Goal: Task Accomplishment & Management: Manage account settings

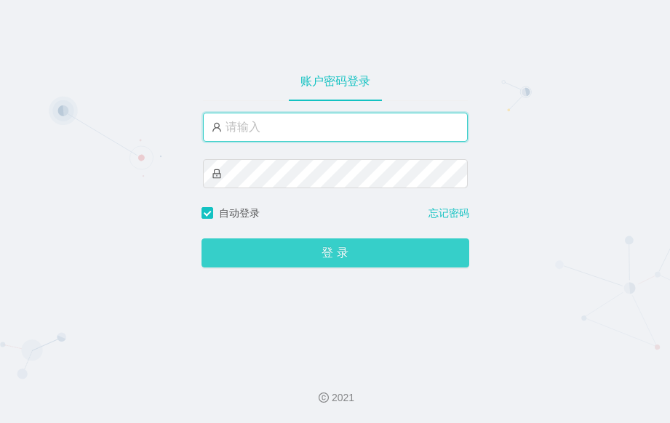
type input "admin"
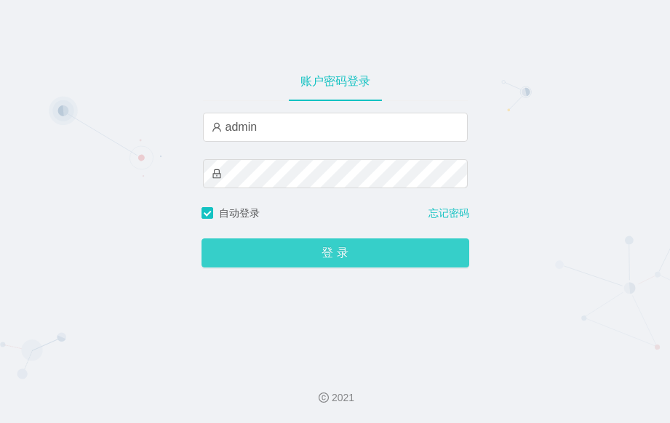
drag, startPoint x: 273, startPoint y: 259, endPoint x: 252, endPoint y: 192, distance: 70.2
click at [273, 258] on button "登 录" at bounding box center [336, 253] width 268 height 29
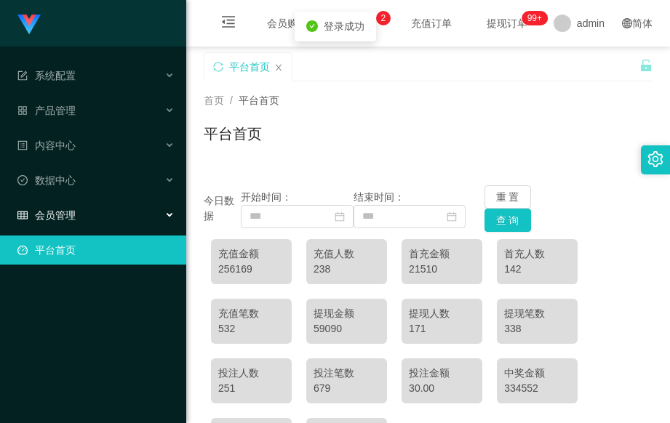
click at [103, 218] on div "会员管理" at bounding box center [93, 215] width 186 height 29
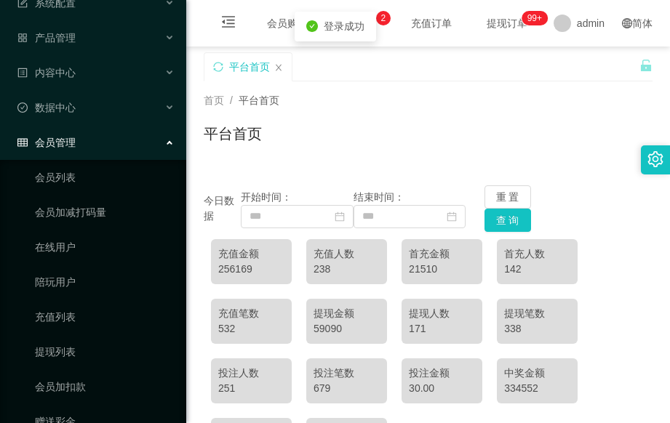
scroll to position [135, 0]
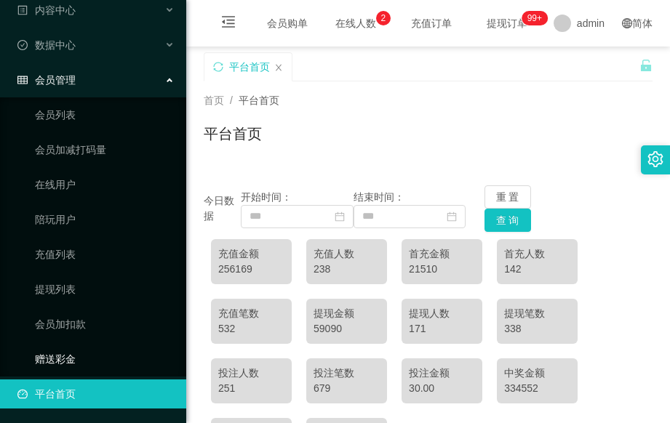
click at [57, 350] on link "赠送彩金" at bounding box center [105, 359] width 140 height 29
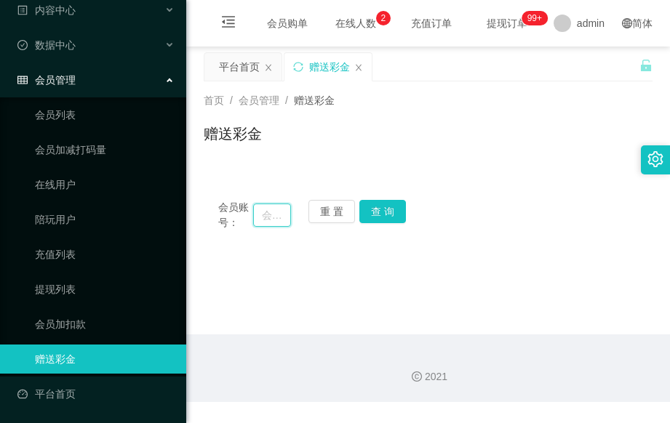
click at [284, 223] on input "text" at bounding box center [272, 215] width 38 height 23
paste input "89414445"
type input "89414445"
drag, startPoint x: 384, startPoint y: 208, endPoint x: 438, endPoint y: 198, distance: 54.8
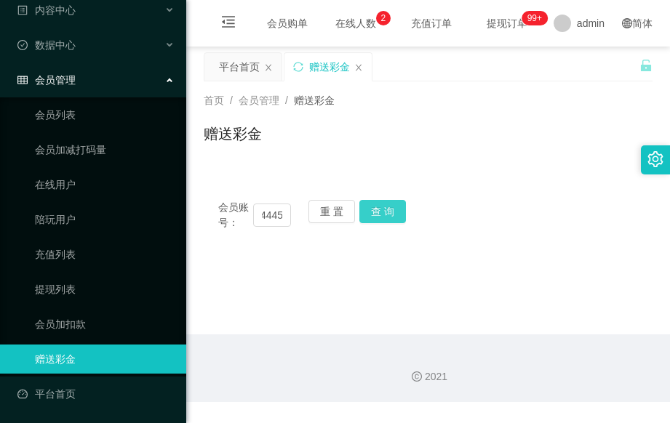
click at [386, 207] on button "查 询" at bounding box center [382, 211] width 47 height 23
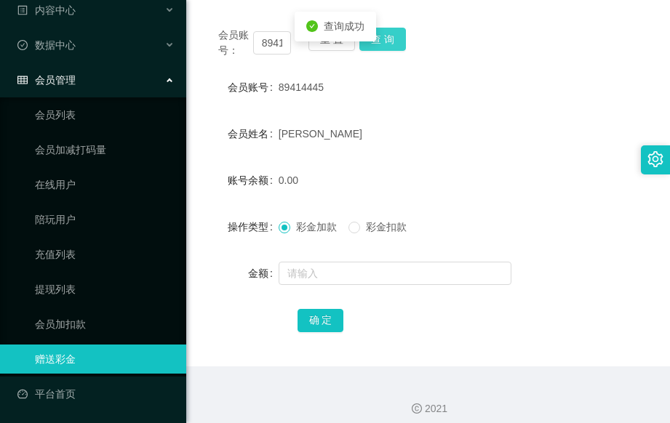
scroll to position [183, 0]
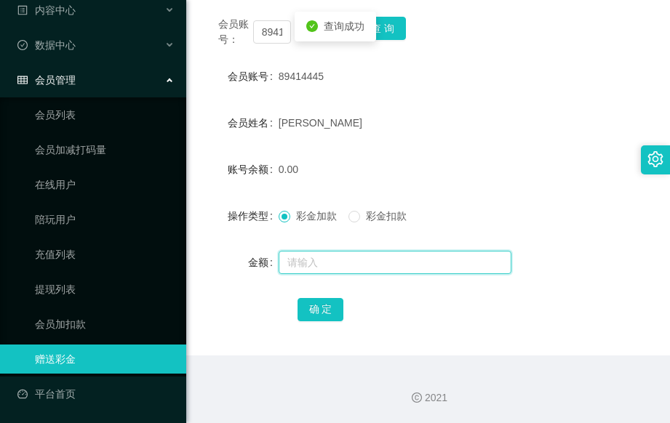
click at [354, 274] on input "text" at bounding box center [395, 262] width 233 height 23
type input "8"
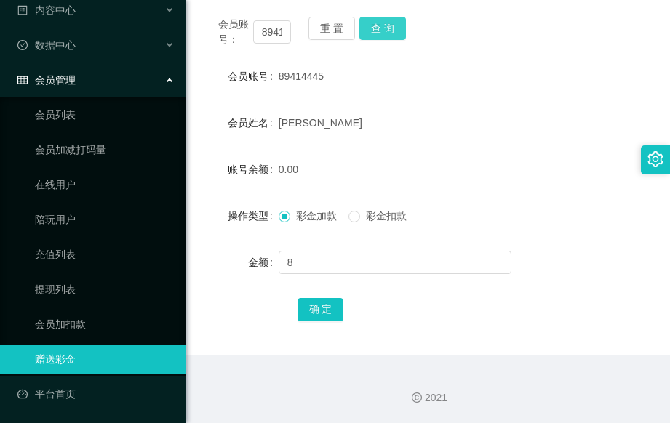
click at [386, 29] on button "查 询" at bounding box center [382, 28] width 47 height 23
click at [77, 284] on link "提现列表" at bounding box center [105, 289] width 140 height 29
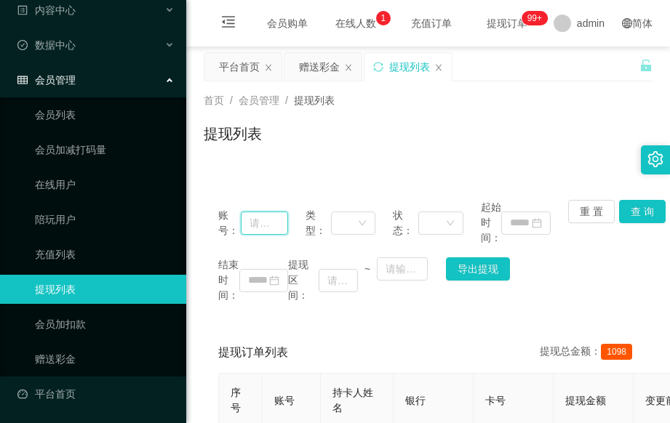
click at [273, 223] on input "text" at bounding box center [264, 223] width 47 height 23
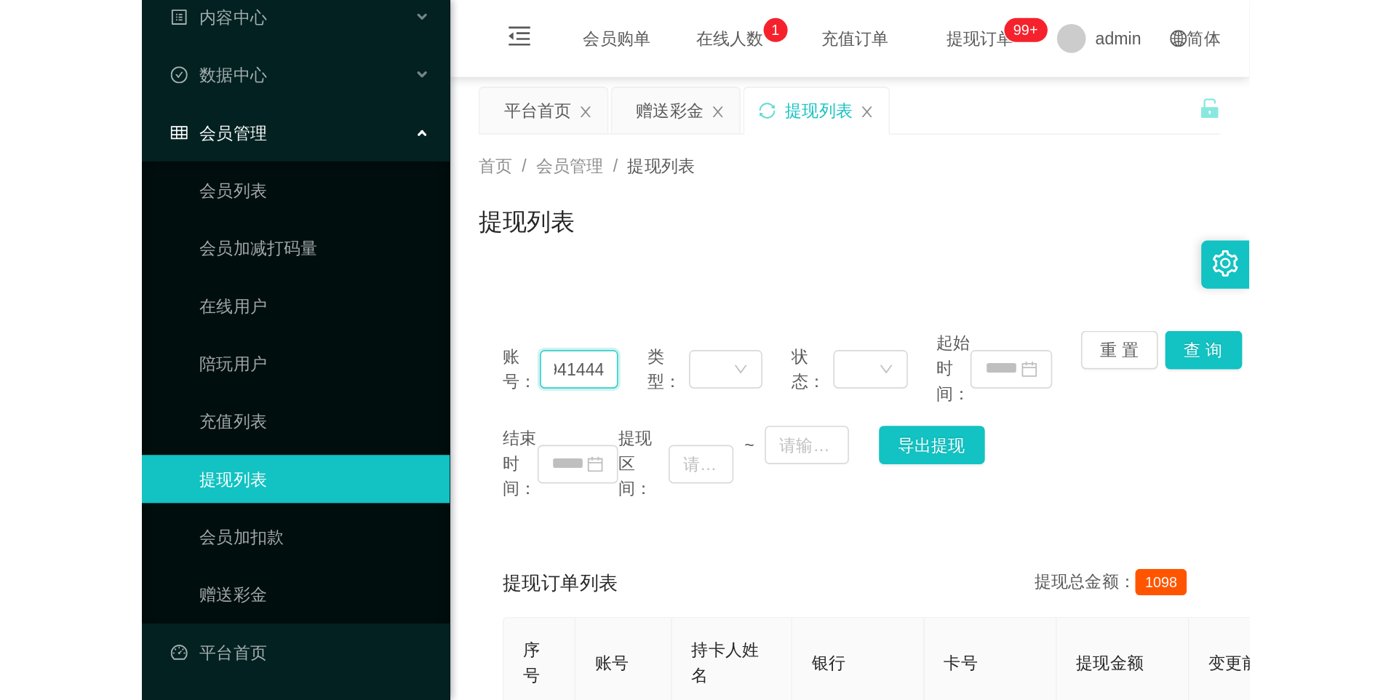
scroll to position [0, 15]
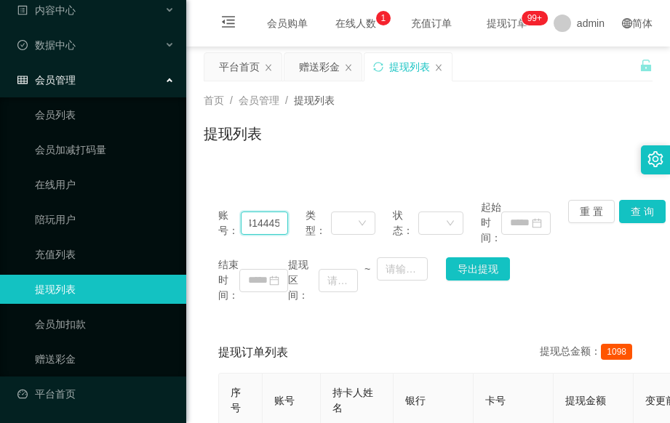
type input "89414445"
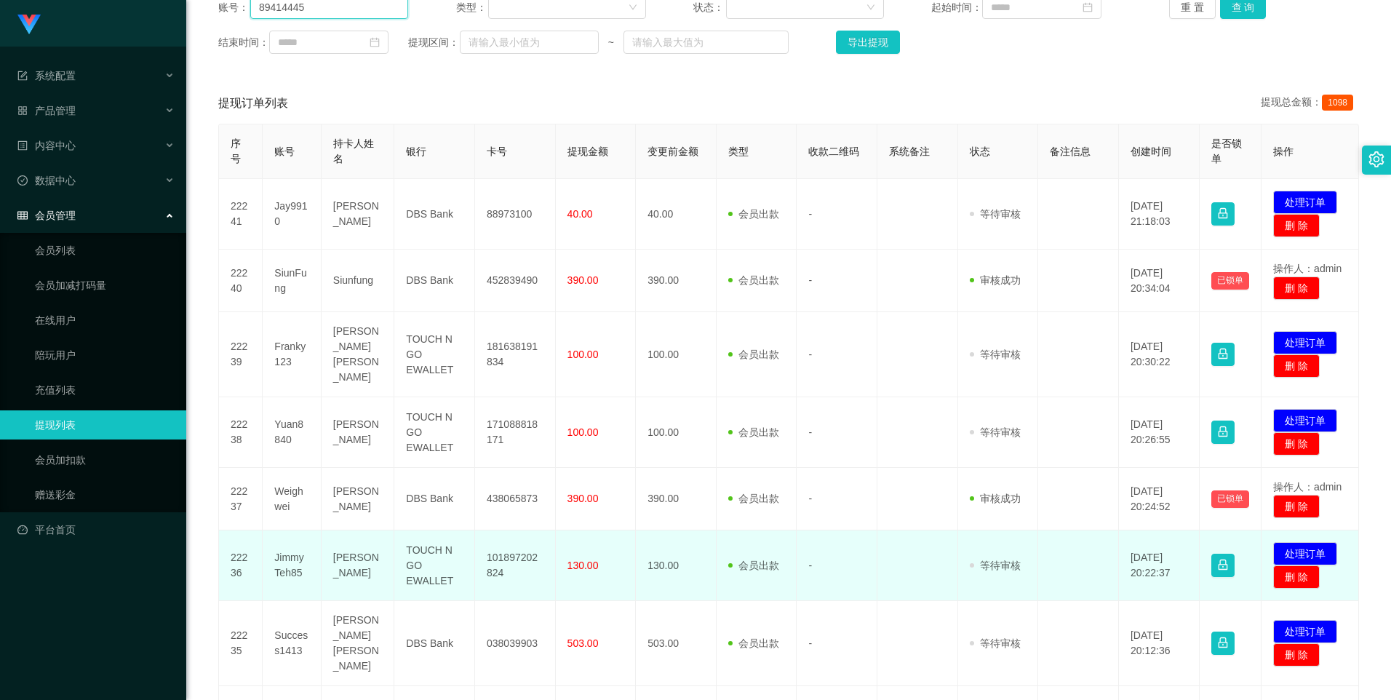
scroll to position [203, 0]
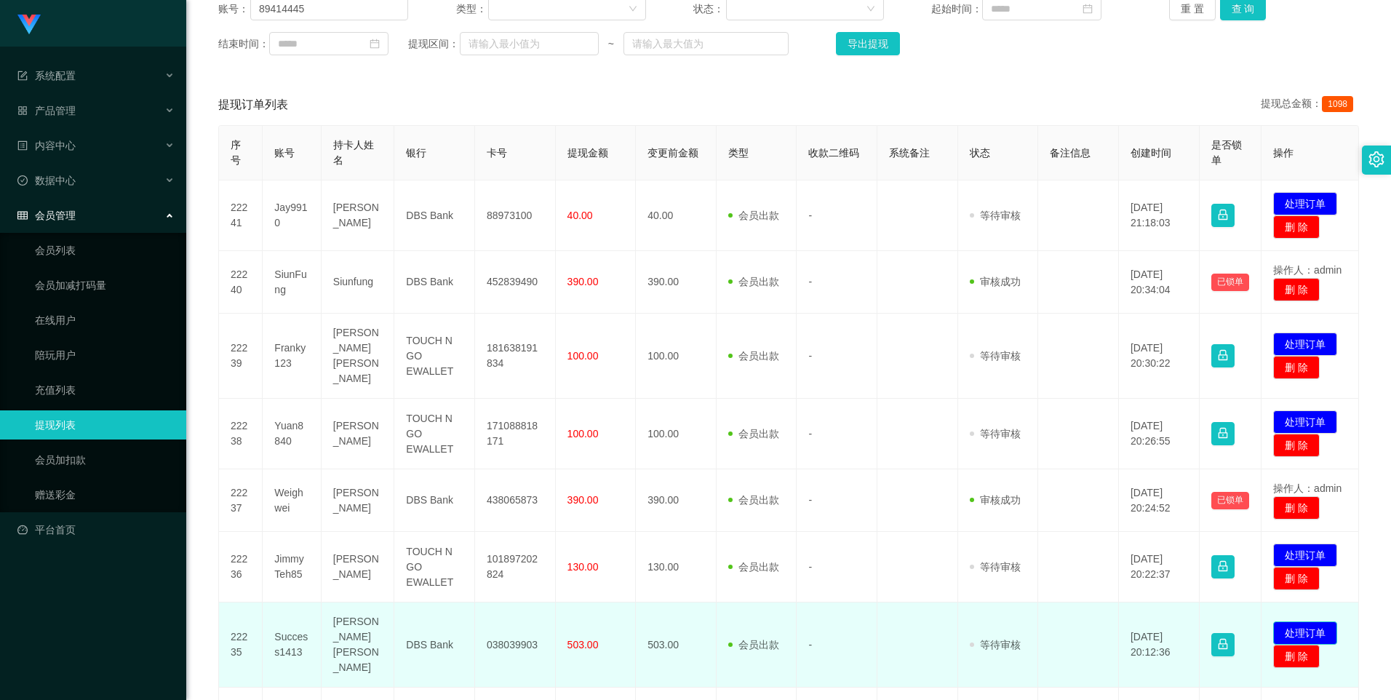
click at [669, 423] on button "处理订单" at bounding box center [1305, 632] width 64 height 23
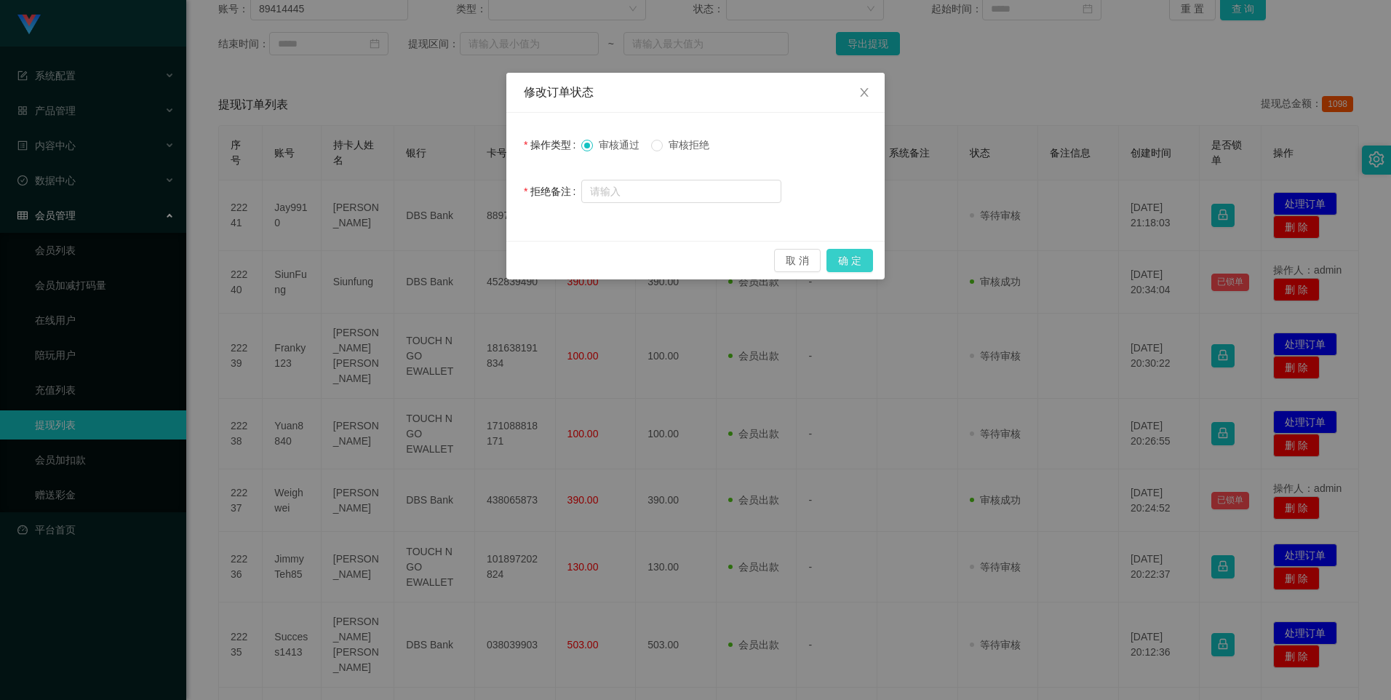
click at [669, 259] on button "确 定" at bounding box center [850, 260] width 47 height 23
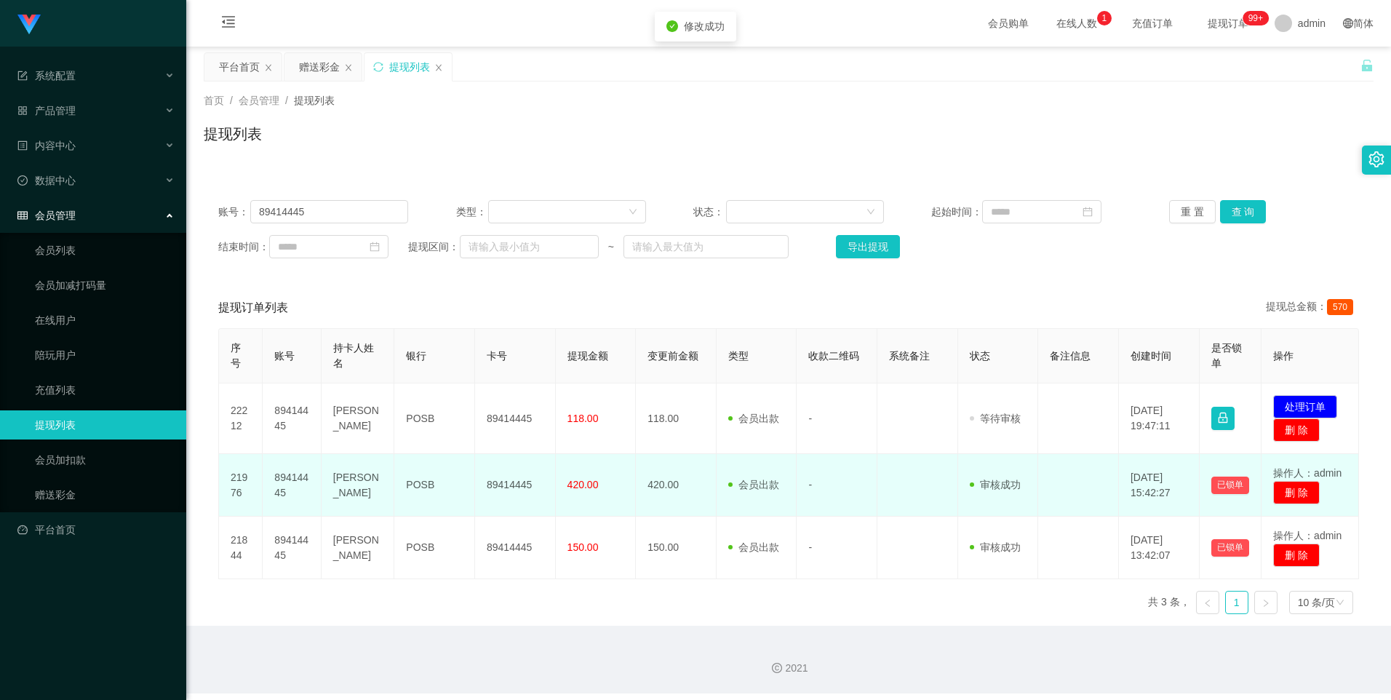
scroll to position [0, 0]
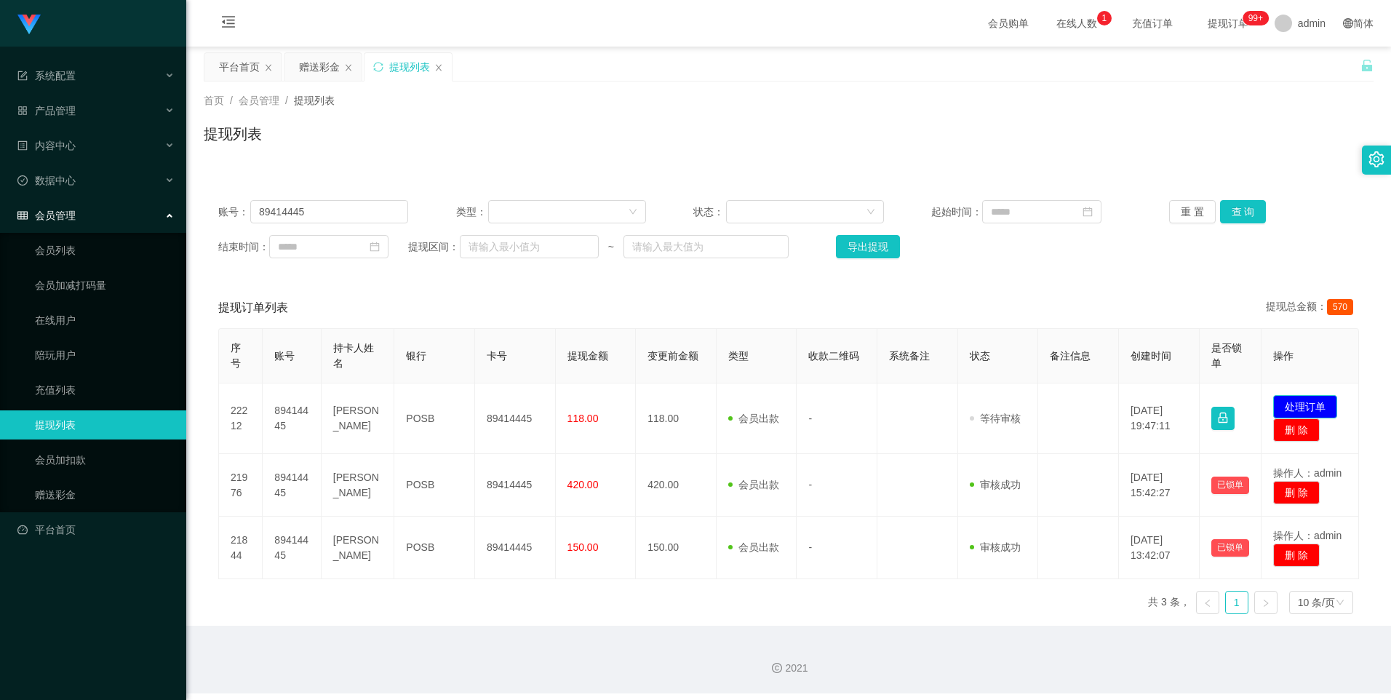
click at [669, 401] on button "处理订单" at bounding box center [1305, 406] width 64 height 23
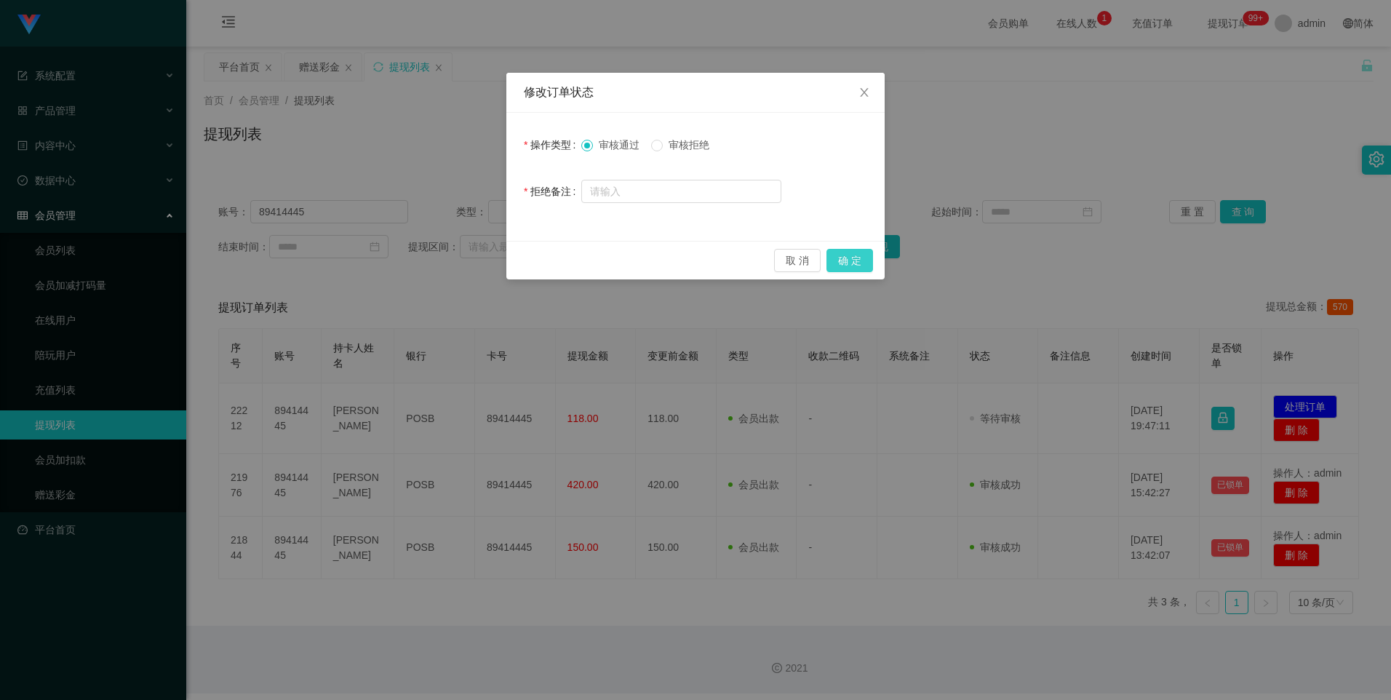
click at [669, 260] on button "确 定" at bounding box center [850, 260] width 47 height 23
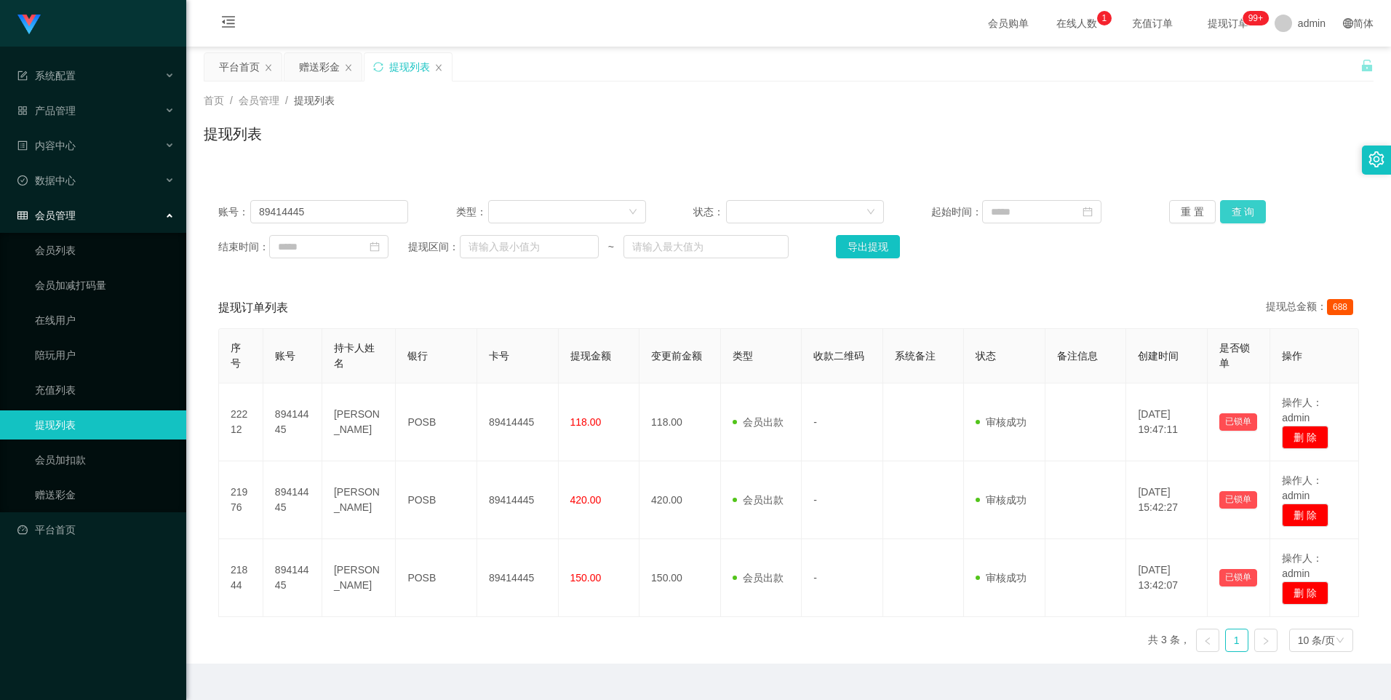
click at [669, 218] on button "查 询" at bounding box center [1243, 211] width 47 height 23
click at [319, 68] on div "赠送彩金" at bounding box center [319, 67] width 41 height 28
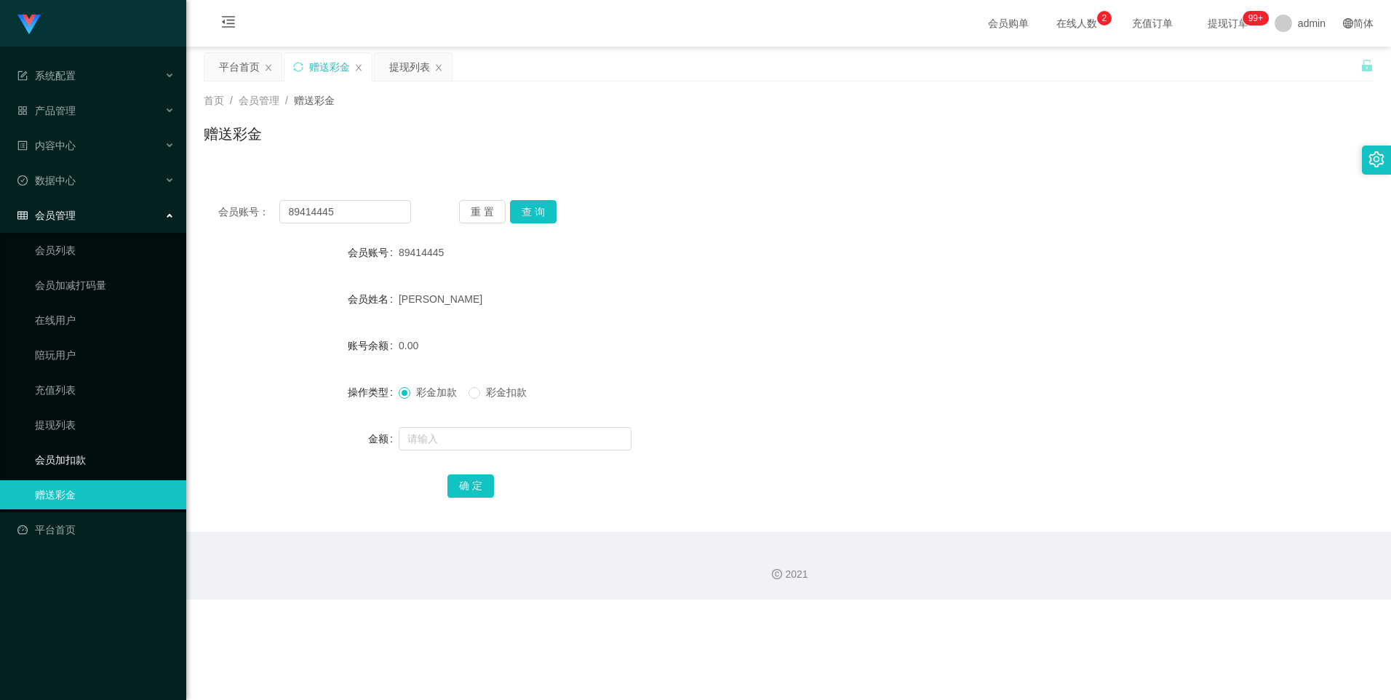
click at [65, 423] on link "会员加扣款" at bounding box center [105, 459] width 140 height 29
